Goal: Information Seeking & Learning: Find specific fact

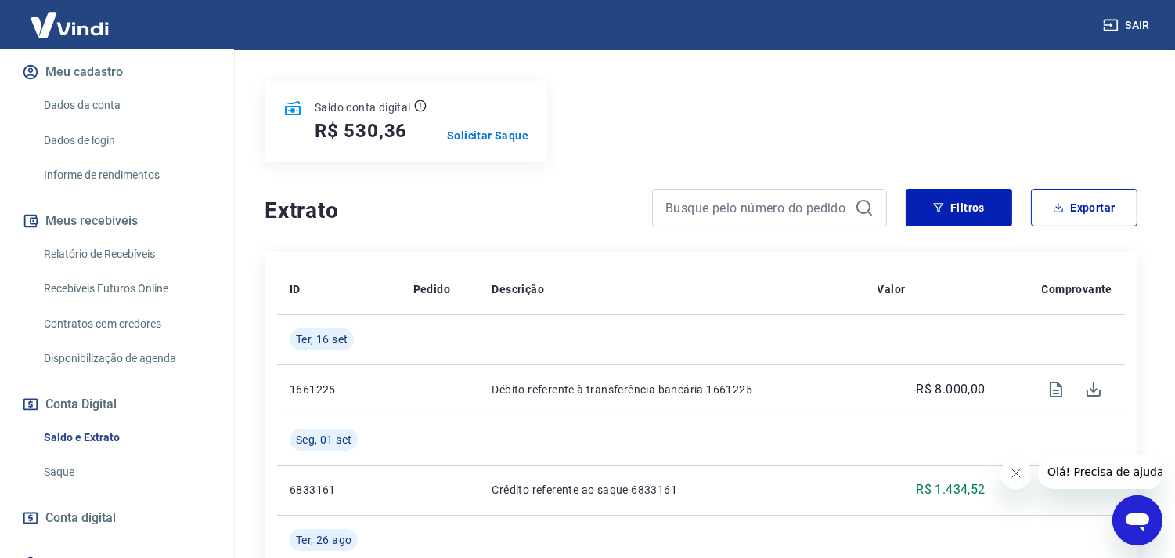
scroll to position [174, 0]
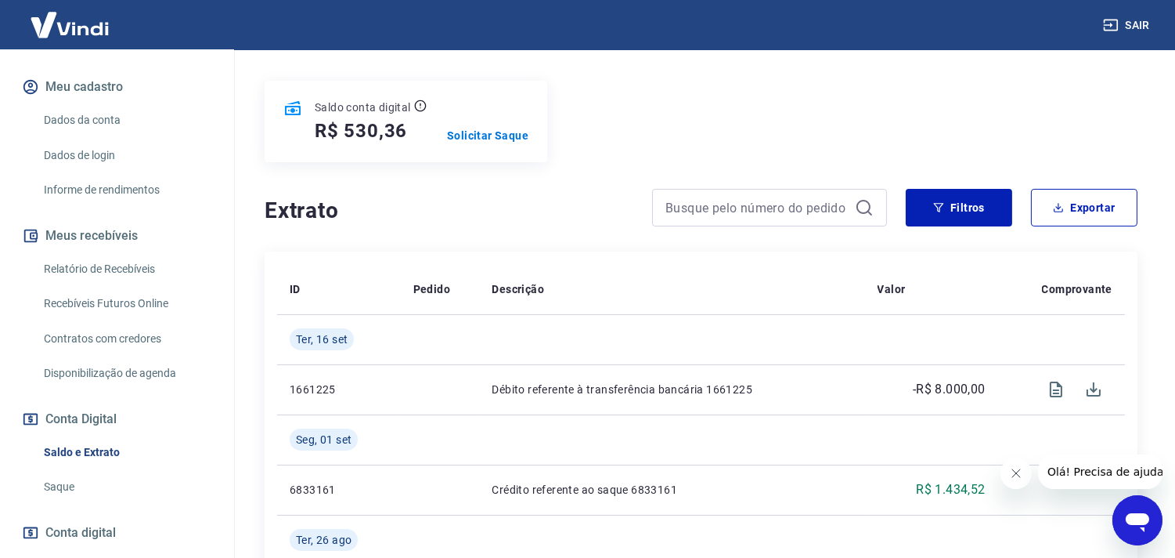
drag, startPoint x: 85, startPoint y: 253, endPoint x: 87, endPoint y: 265, distance: 12.0
click at [84, 254] on link "Relatório de Recebíveis" at bounding box center [127, 269] width 178 height 32
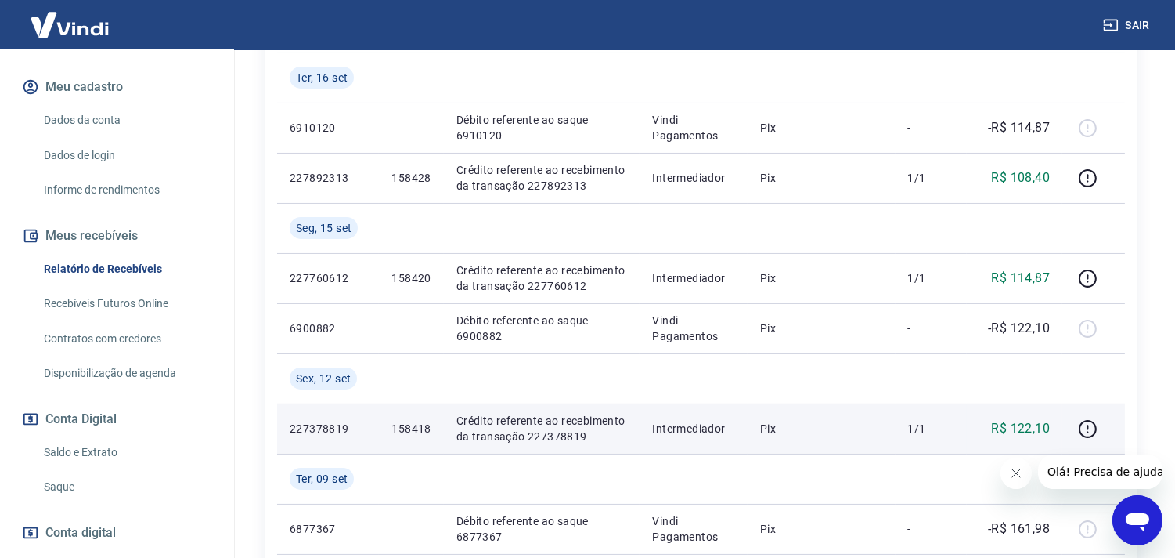
scroll to position [348, 0]
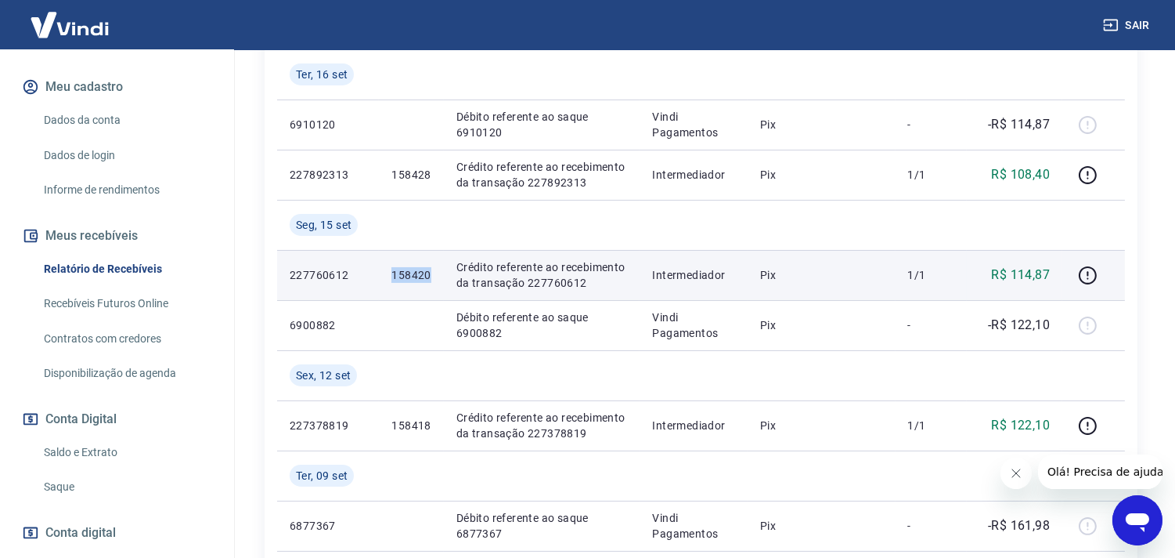
drag, startPoint x: 390, startPoint y: 270, endPoint x: 437, endPoint y: 278, distance: 47.6
click at [437, 278] on td "158420" at bounding box center [411, 275] width 64 height 50
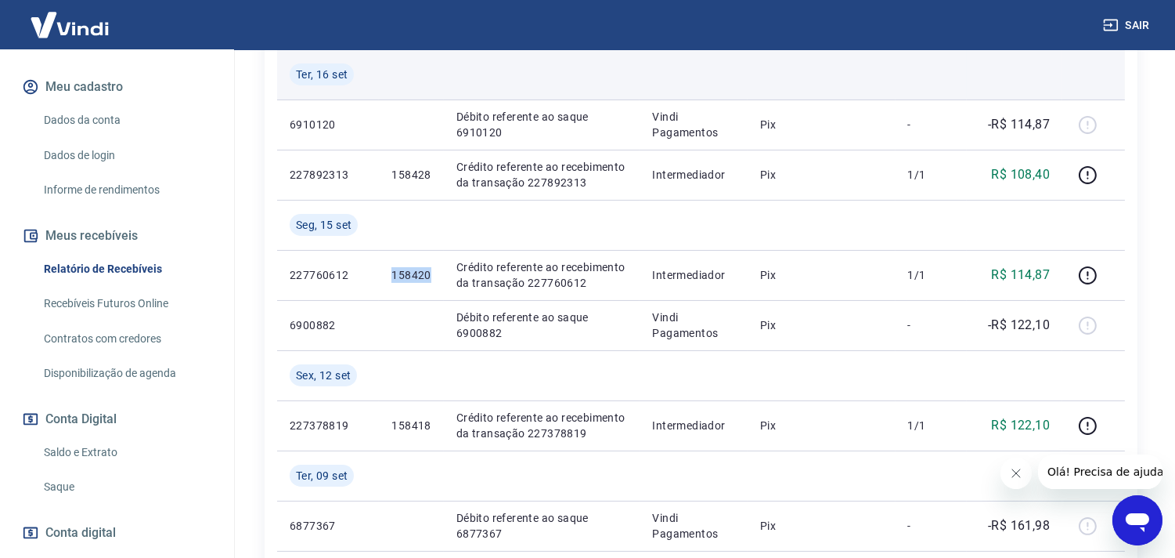
copy p "158420"
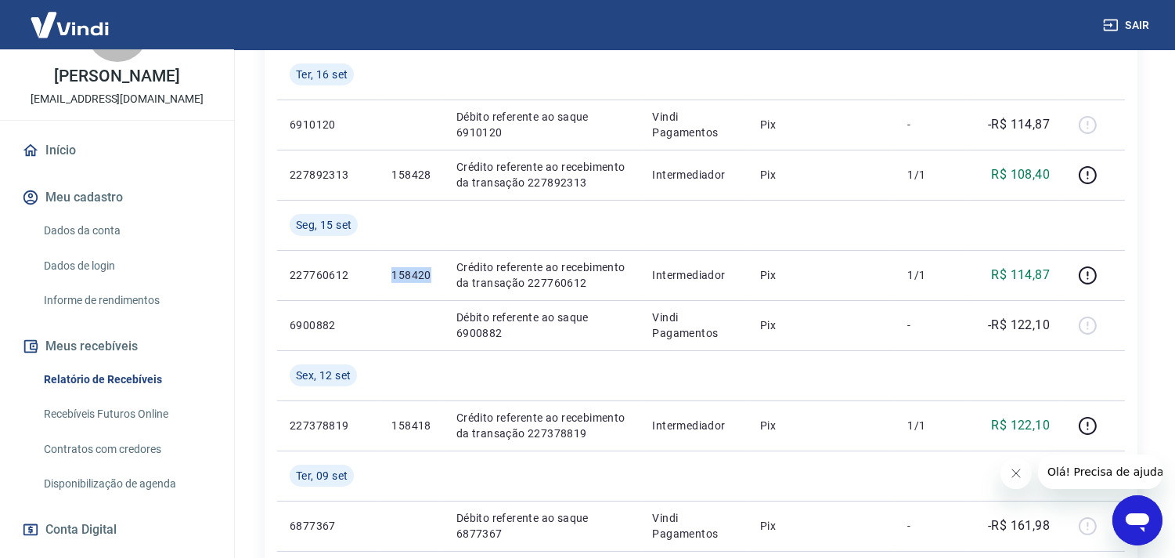
scroll to position [0, 0]
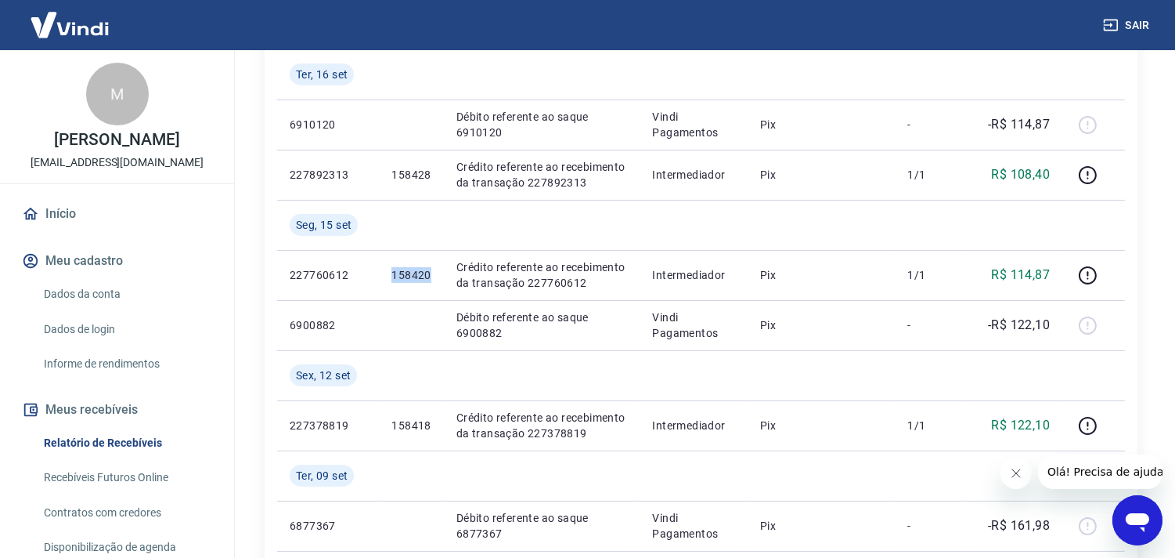
click at [106, 215] on link "Início" at bounding box center [117, 214] width 197 height 34
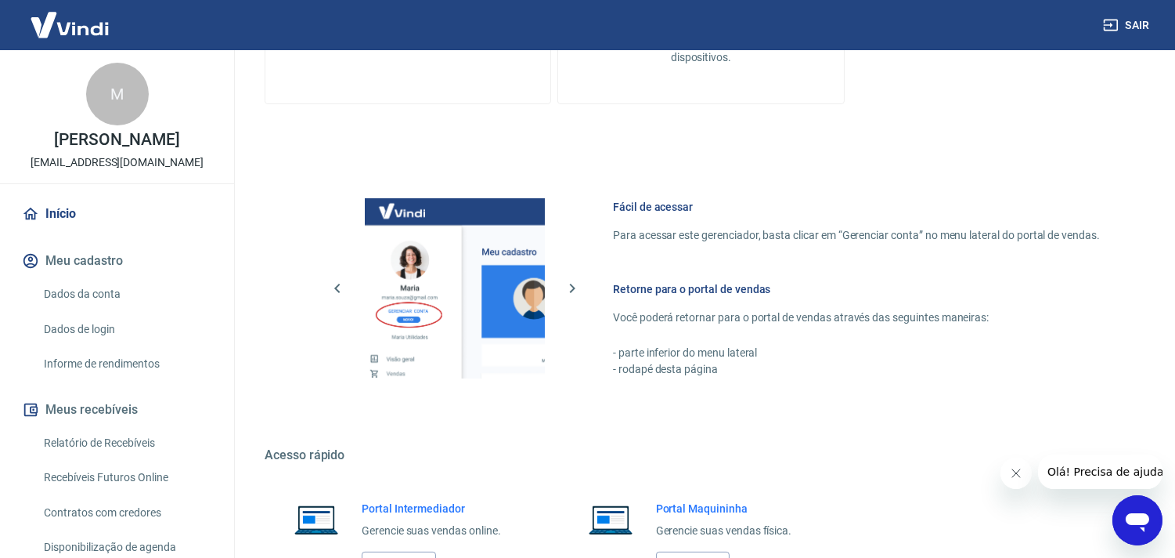
scroll to position [679, 0]
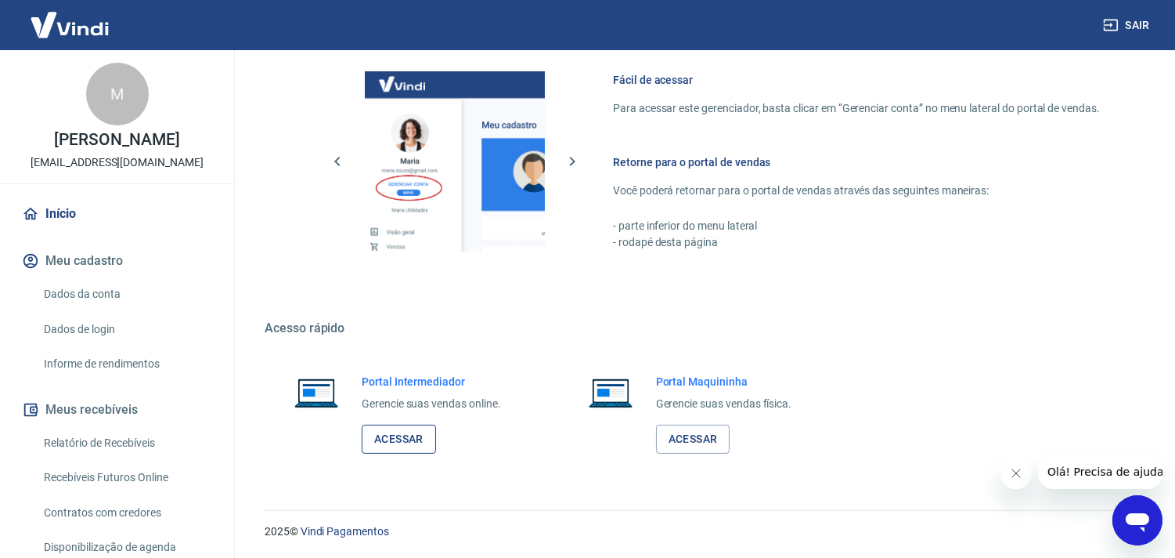
click at [413, 428] on link "Acessar" at bounding box center [399, 438] width 74 height 29
click at [86, 431] on link "Relatório de Recebíveis" at bounding box center [127, 443] width 178 height 32
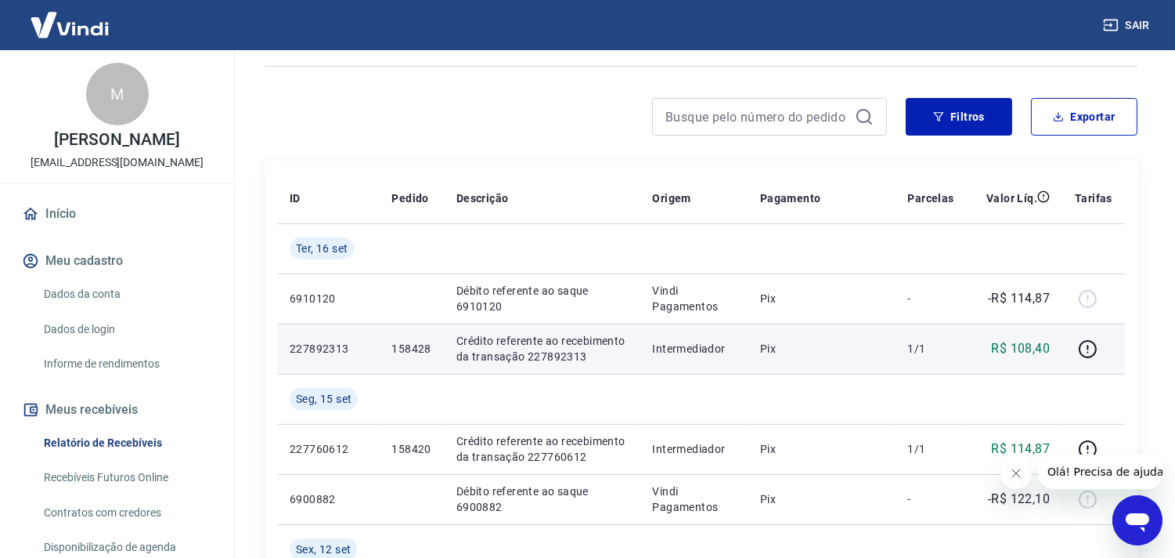
scroll to position [261, 0]
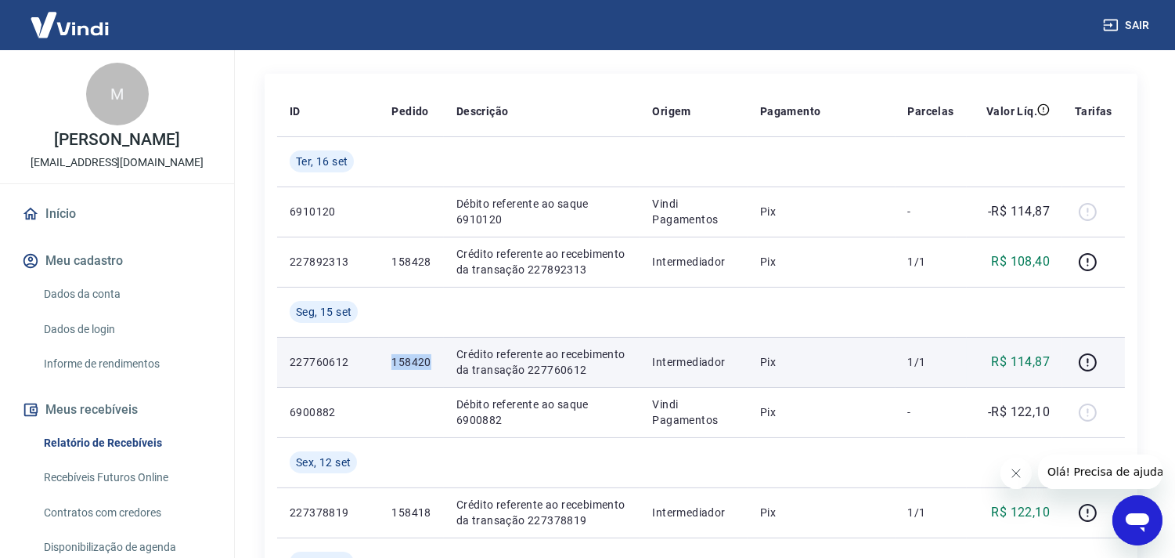
drag, startPoint x: 390, startPoint y: 363, endPoint x: 433, endPoint y: 363, distance: 43.1
click at [433, 363] on td "158420" at bounding box center [411, 362] width 64 height 50
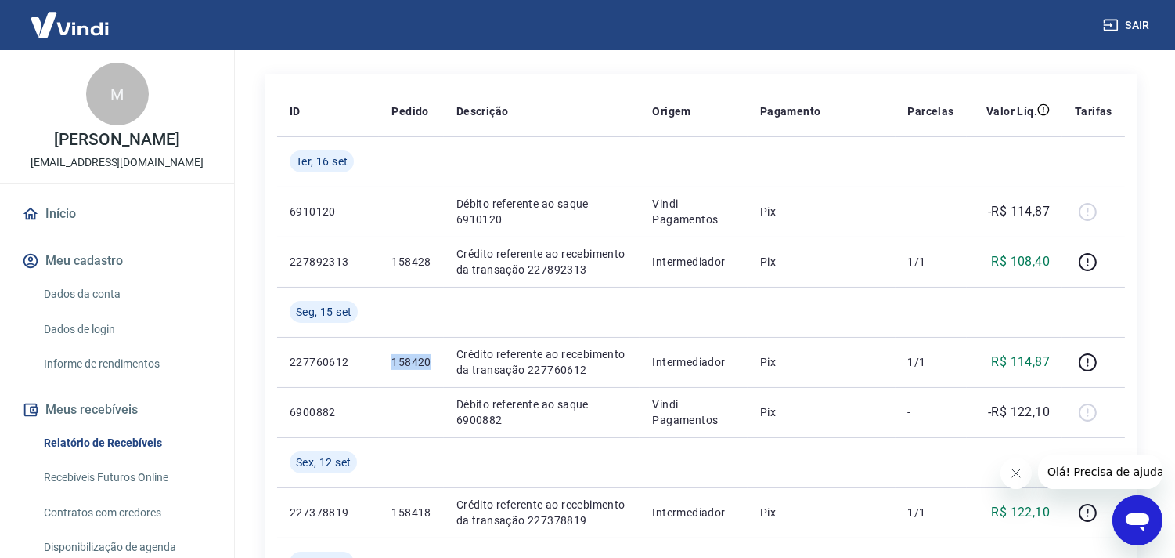
copy p "158420"
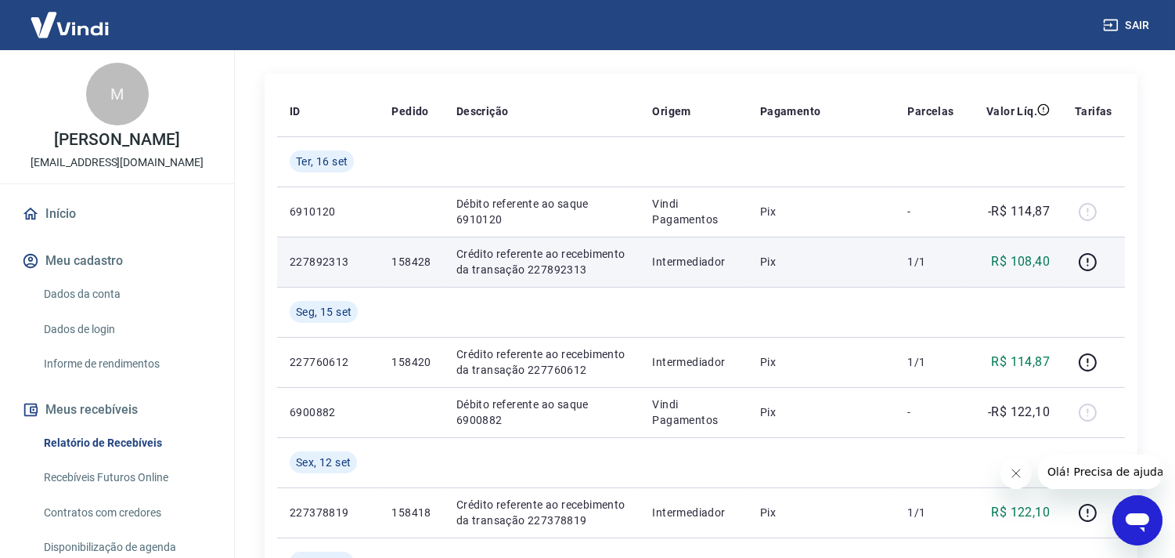
click at [388, 259] on td "158428" at bounding box center [411, 261] width 64 height 50
click at [403, 265] on p "158428" at bounding box center [411, 262] width 39 height 16
copy p "158428"
